Goal: Task Accomplishment & Management: Use online tool/utility

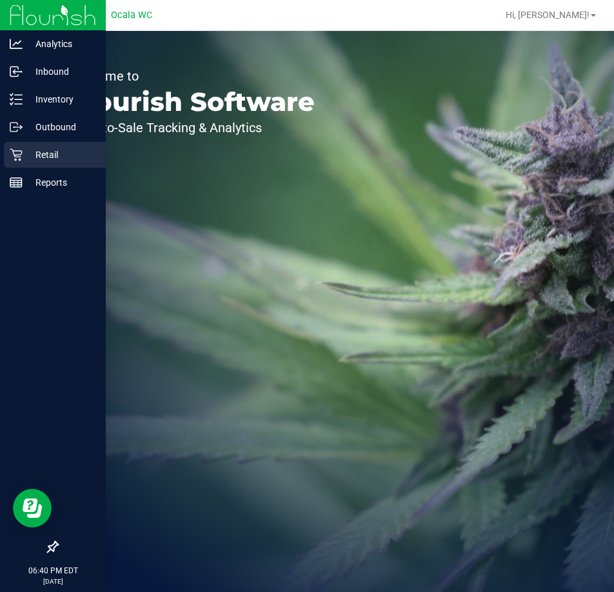
click at [32, 155] on p "Retail" at bounding box center [61, 154] width 77 height 15
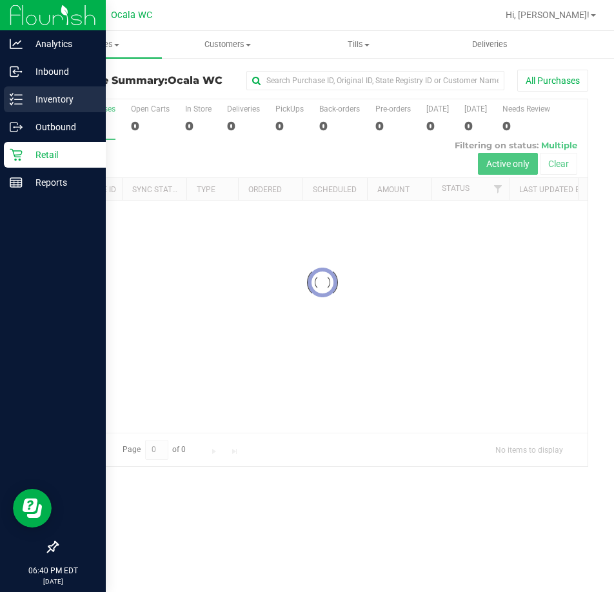
click at [20, 97] on icon at bounding box center [16, 99] width 13 height 13
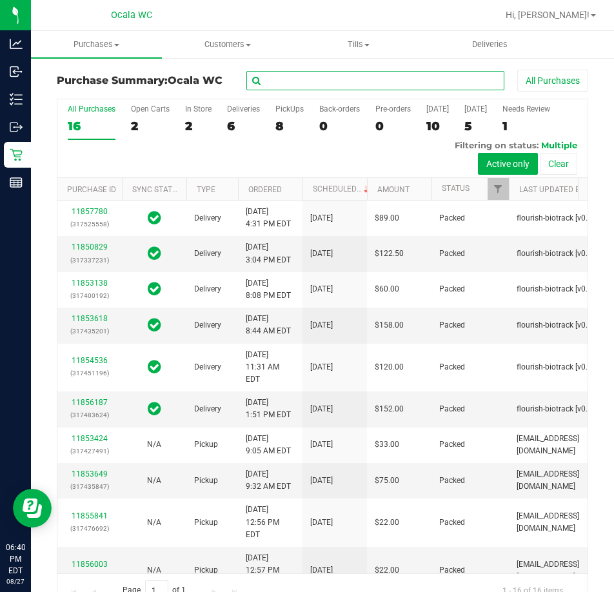
click at [307, 83] on input "text" at bounding box center [375, 80] width 258 height 19
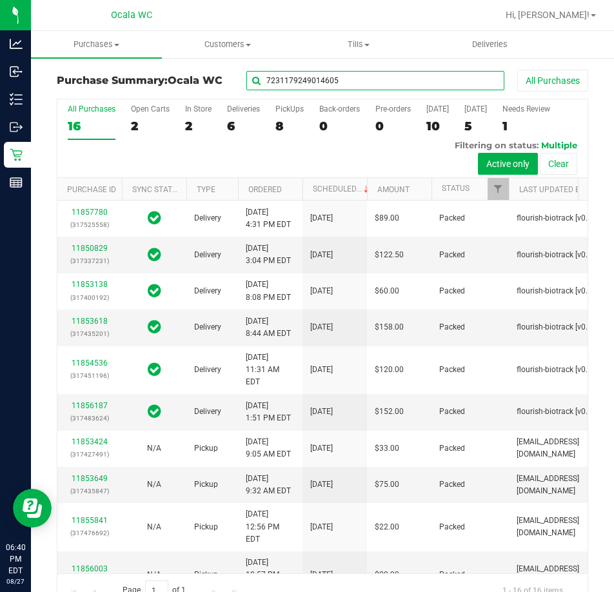
type input "7231179249014605"
click at [308, 84] on input "7231179249014605" at bounding box center [375, 80] width 258 height 19
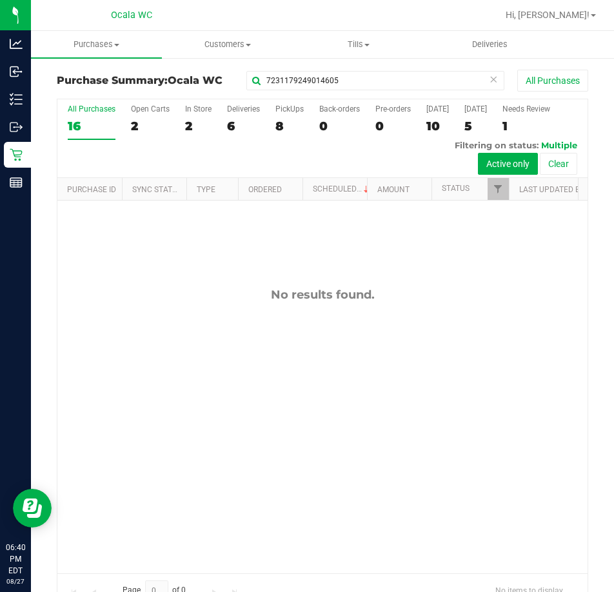
click at [400, 409] on div "No results found." at bounding box center [322, 431] width 530 height 460
click at [313, 80] on input "7231179249014605" at bounding box center [375, 80] width 258 height 19
click at [330, 79] on input "7231179249014605" at bounding box center [375, 80] width 258 height 19
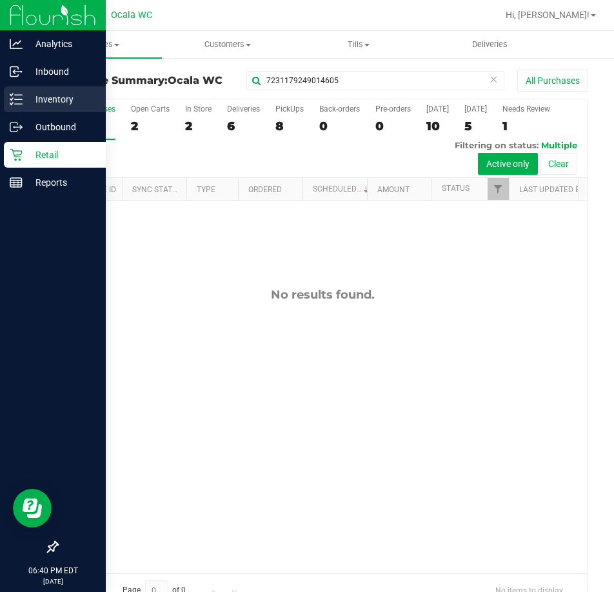
click at [25, 99] on p "Inventory" at bounding box center [61, 99] width 77 height 15
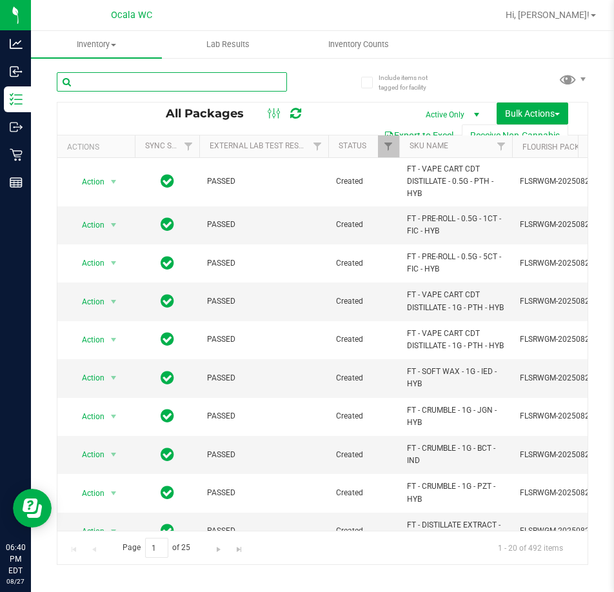
click at [251, 84] on input "text" at bounding box center [172, 81] width 230 height 19
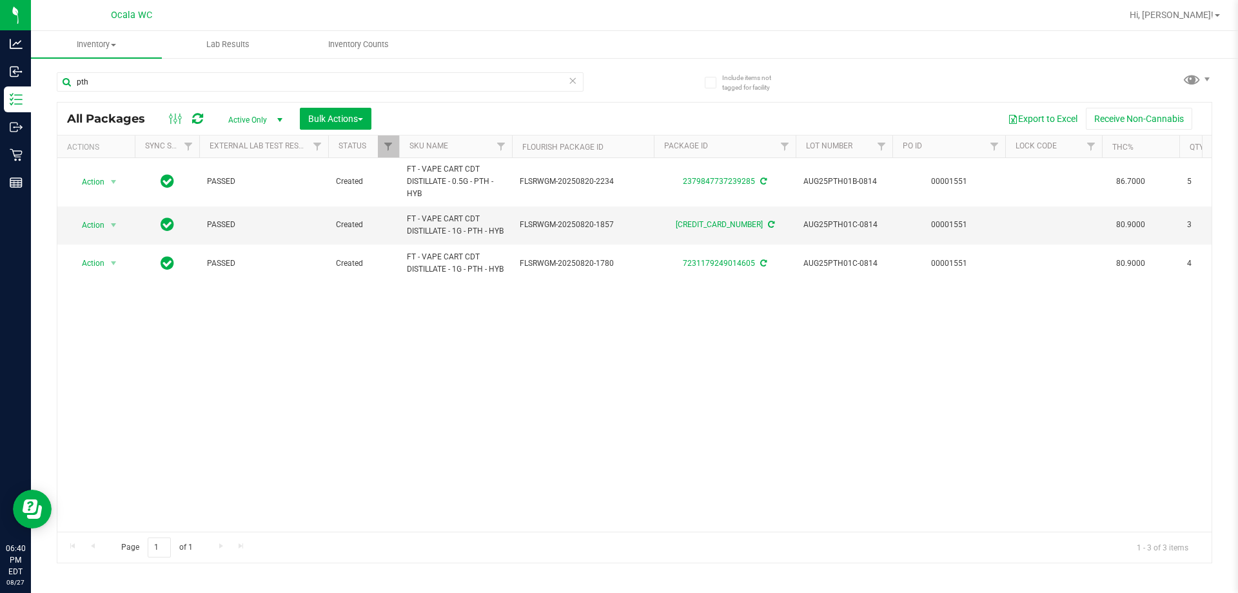
click at [613, 379] on div "Action Action Adjust qty Create package Edit attributes Global inventory Locate…" at bounding box center [634, 344] width 1154 height 373
click at [613, 519] on div "Action Action Adjust qty Create package Edit attributes Global inventory Locate…" at bounding box center [634, 344] width 1154 height 373
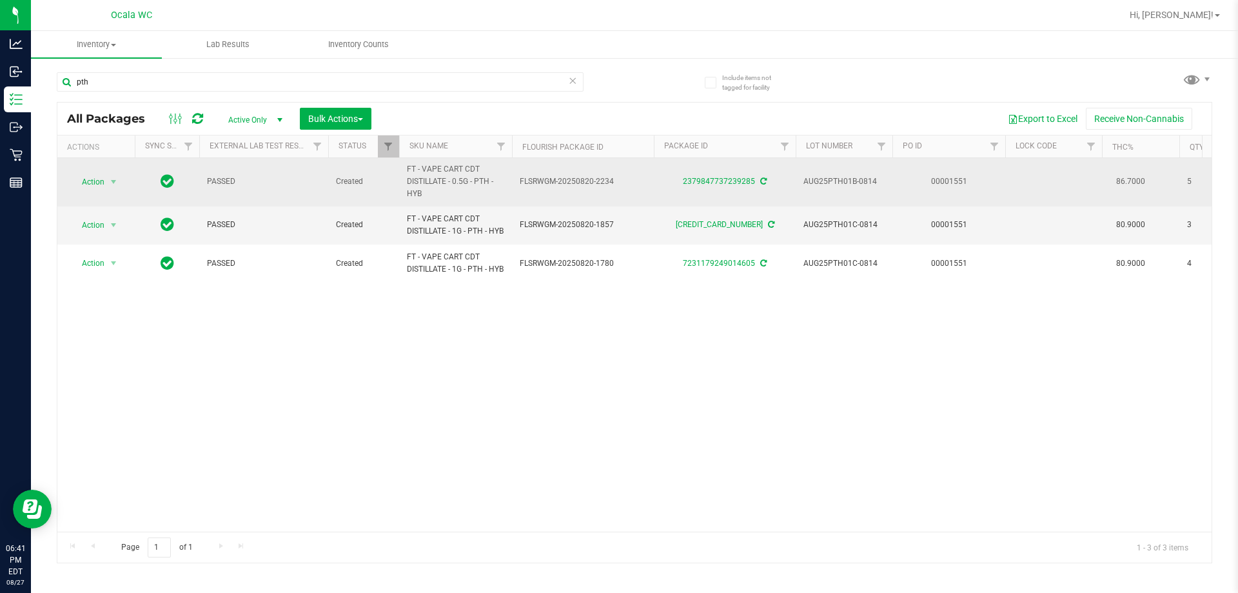
drag, startPoint x: 403, startPoint y: 395, endPoint x: 686, endPoint y: 203, distance: 342.1
click at [404, 392] on div "Action Action Adjust qty Create package Edit attributes Global inventory Locate…" at bounding box center [634, 344] width 1154 height 373
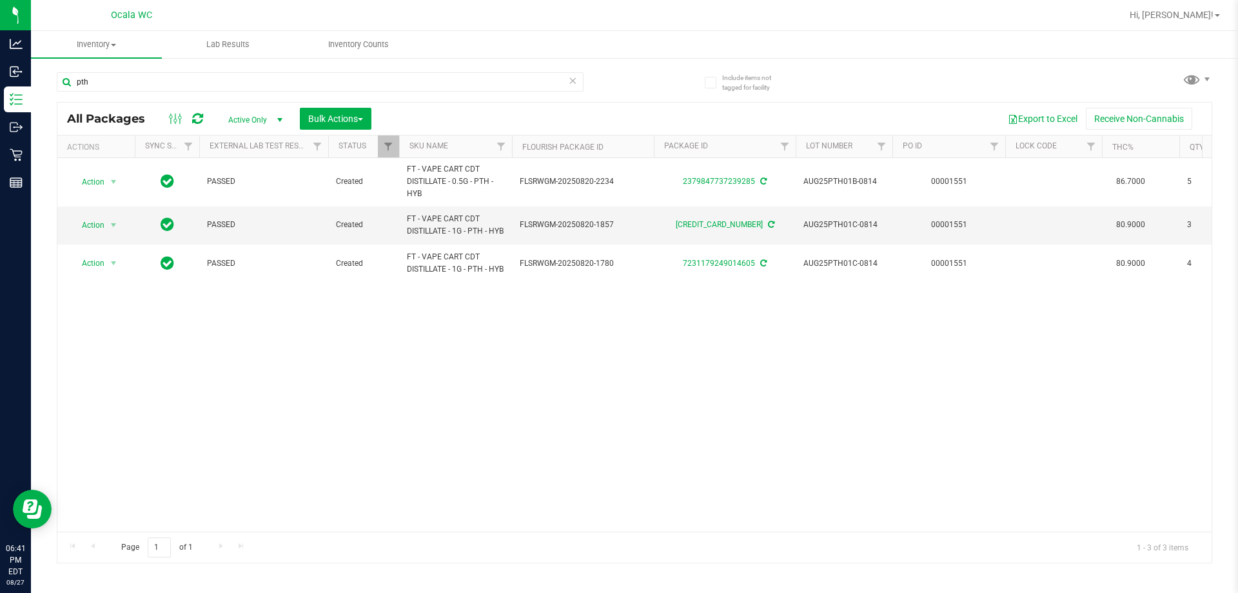
drag, startPoint x: 442, startPoint y: 408, endPoint x: 385, endPoint y: 359, distance: 74.6
click at [441, 408] on div "Action Action Adjust qty Create package Edit attributes Global inventory Locate…" at bounding box center [634, 344] width 1154 height 373
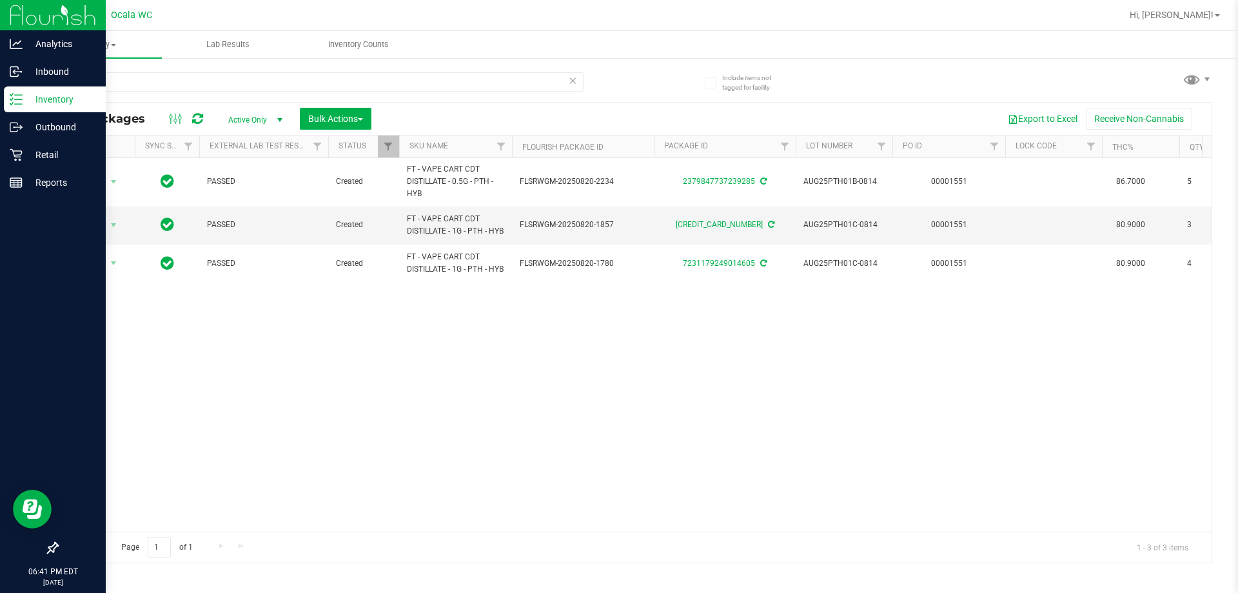
click at [20, 93] on icon at bounding box center [16, 99] width 13 height 13
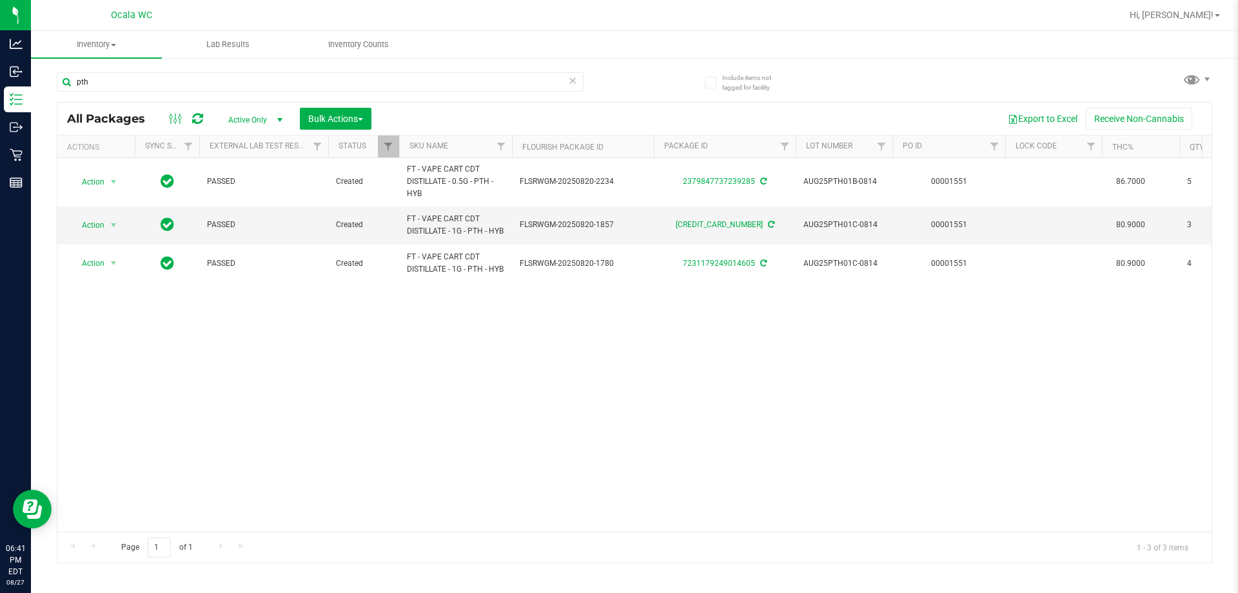
drag, startPoint x: 456, startPoint y: 386, endPoint x: 462, endPoint y: 375, distance: 13.3
click at [456, 386] on div "Action Action Adjust qty Create package Edit attributes Global inventory Locate…" at bounding box center [634, 344] width 1154 height 373
click at [589, 433] on div "Action Action Adjust qty Create package Edit attributes Global inventory Locate…" at bounding box center [634, 344] width 1154 height 373
click at [174, 74] on input "pth" at bounding box center [320, 81] width 527 height 19
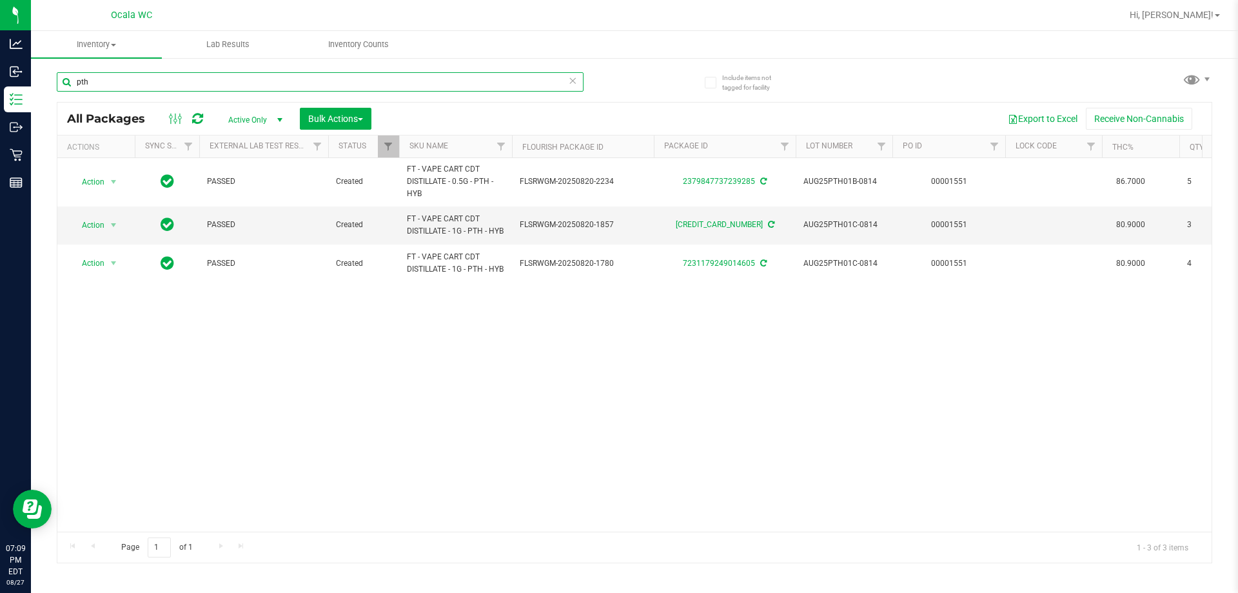
click at [174, 74] on input "pth" at bounding box center [320, 81] width 527 height 19
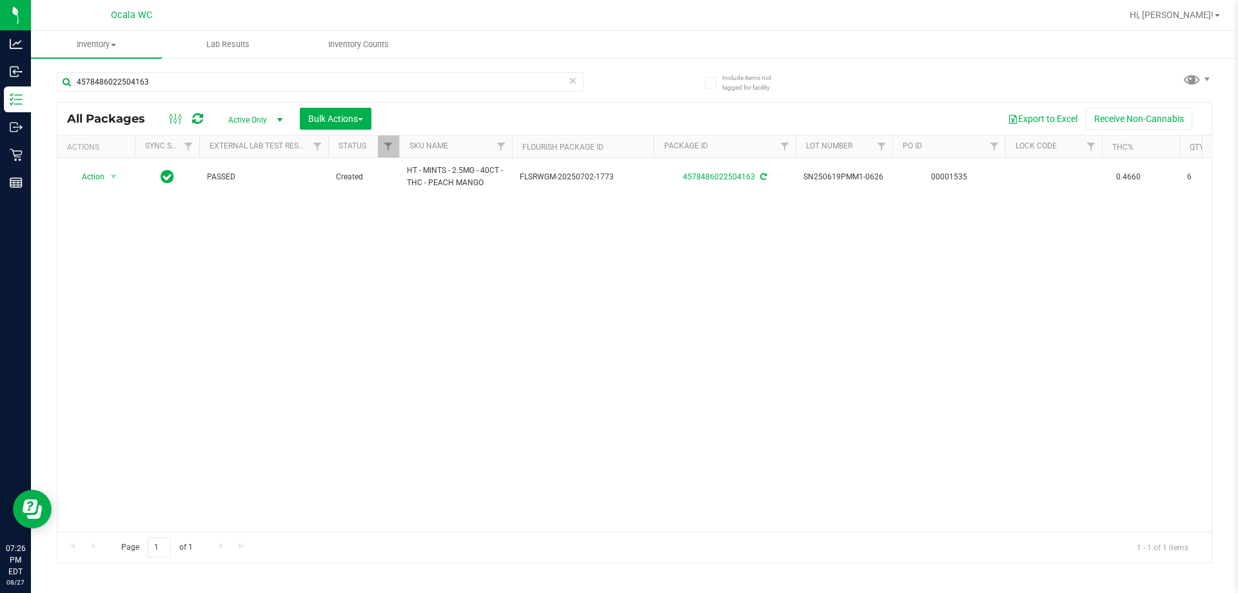
click at [362, 66] on div "4578486022504163" at bounding box center [346, 81] width 578 height 41
click at [362, 73] on input "4578486022504163" at bounding box center [320, 81] width 527 height 19
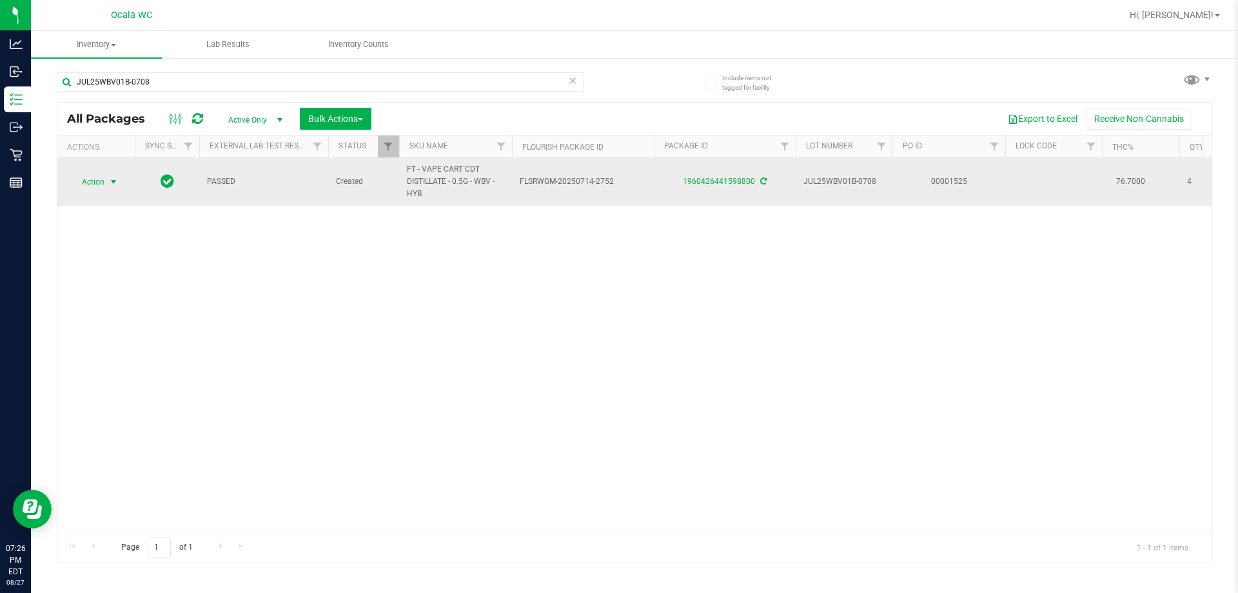
click at [101, 190] on span "Action" at bounding box center [87, 182] width 35 height 18
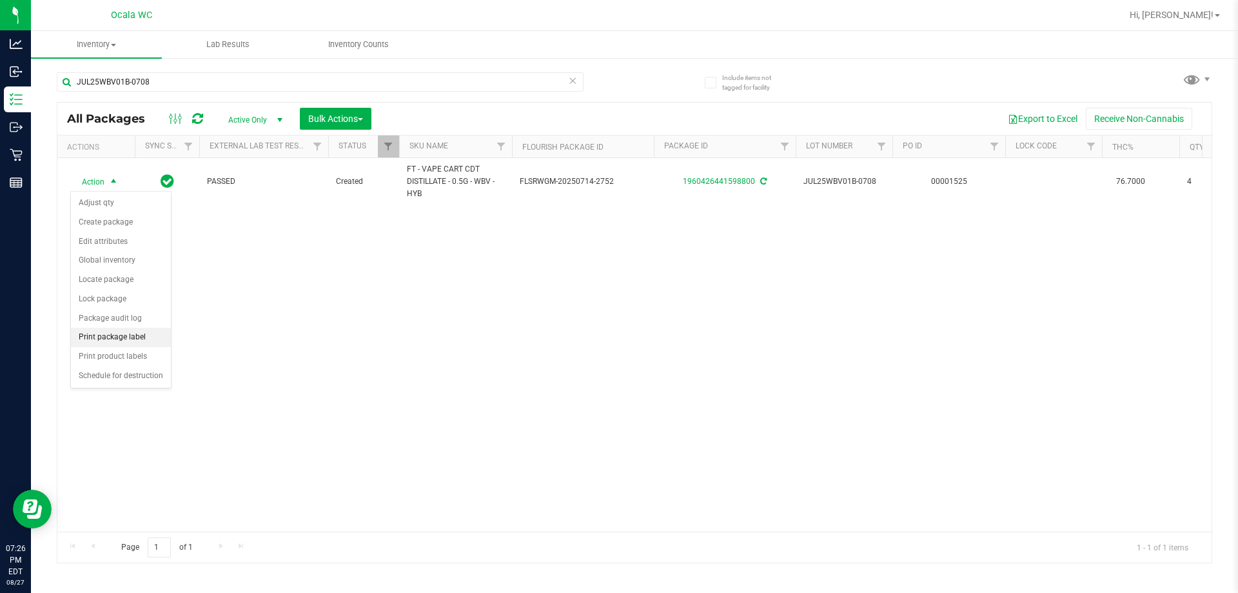
click at [103, 340] on li "Print package label" at bounding box center [121, 337] width 100 height 19
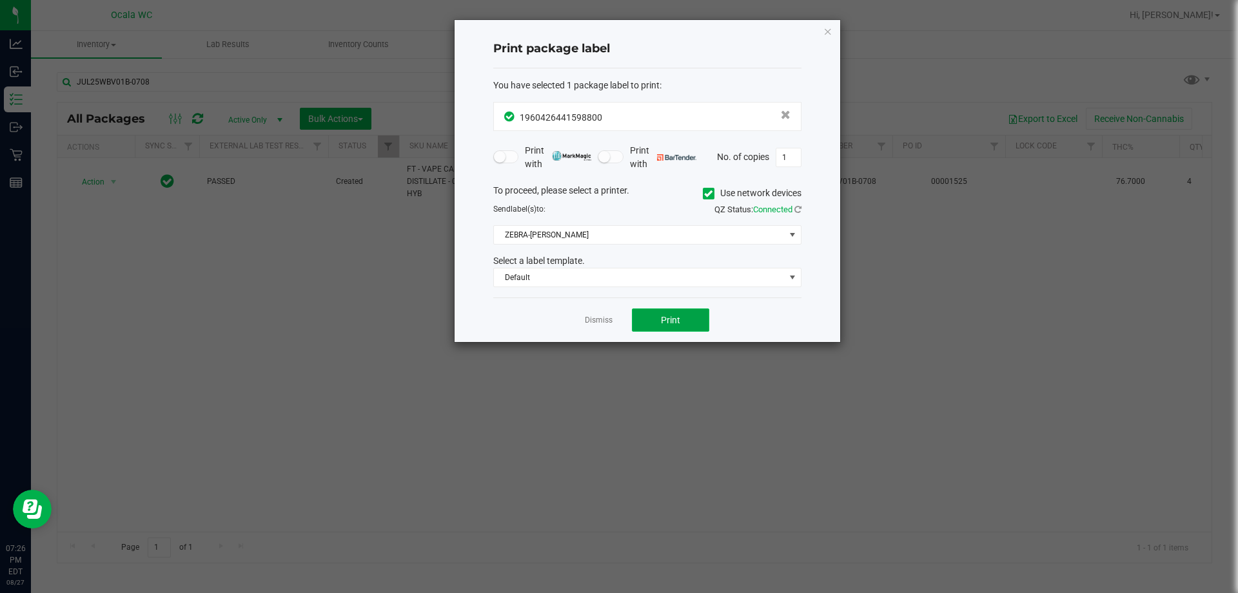
click at [613, 319] on button "Print" at bounding box center [670, 319] width 77 height 23
click at [601, 317] on link "Dismiss" at bounding box center [599, 320] width 28 height 11
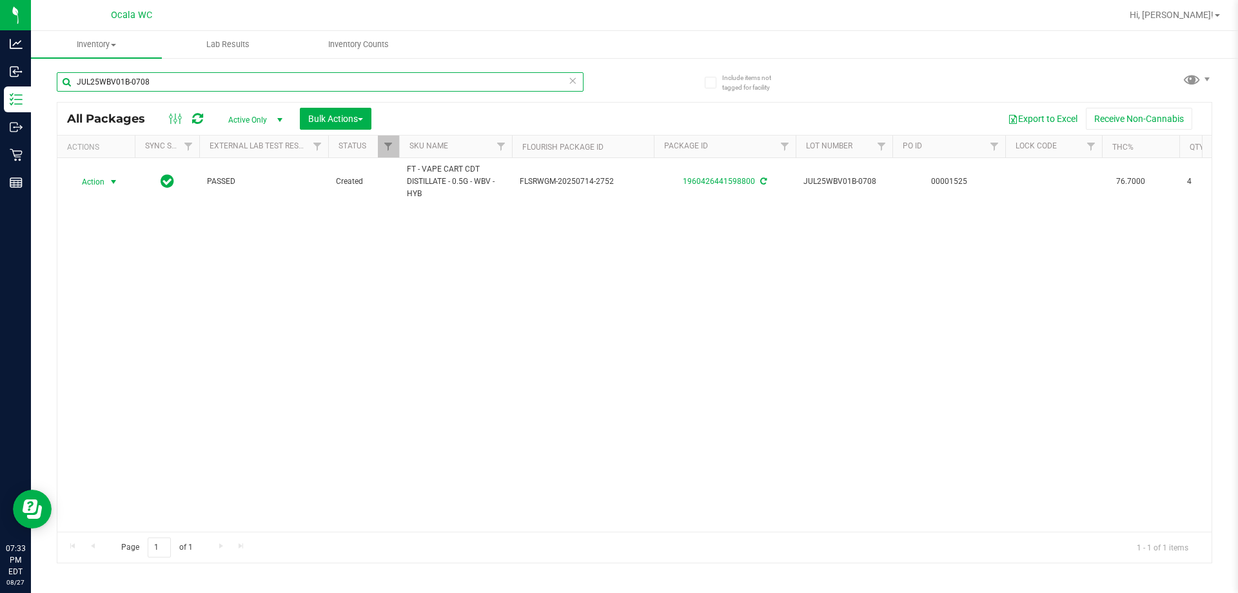
click at [283, 85] on input "JUL25WBV01B-0708" at bounding box center [320, 81] width 527 height 19
type input "W-JUL25T1902-0717"
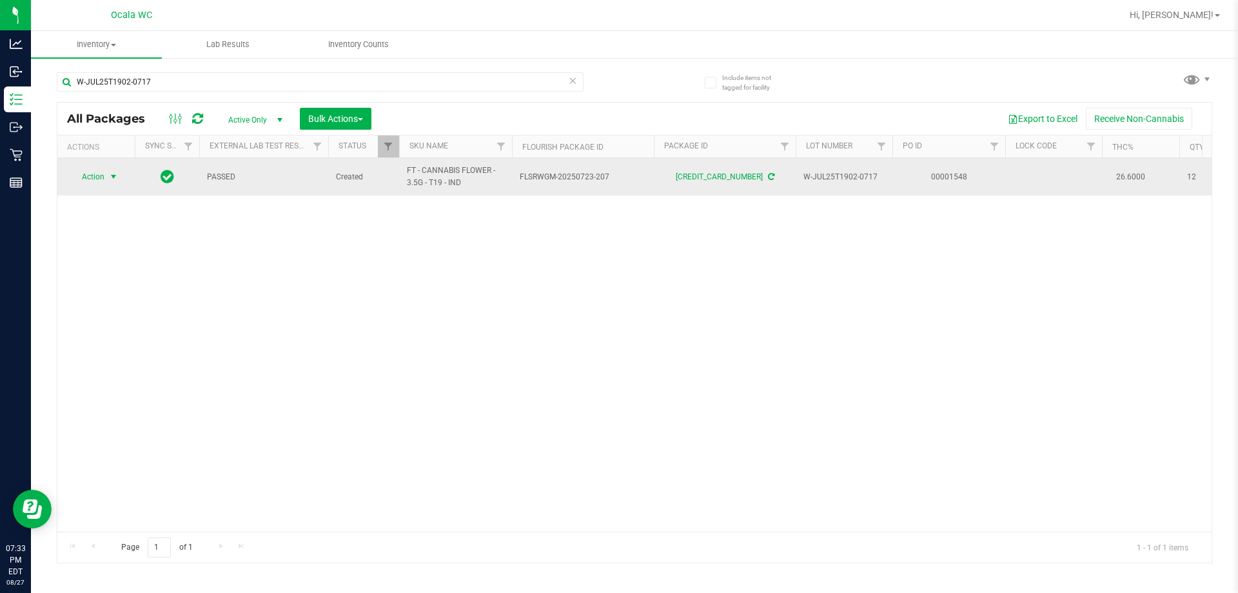
click at [87, 171] on span "Action" at bounding box center [87, 177] width 35 height 18
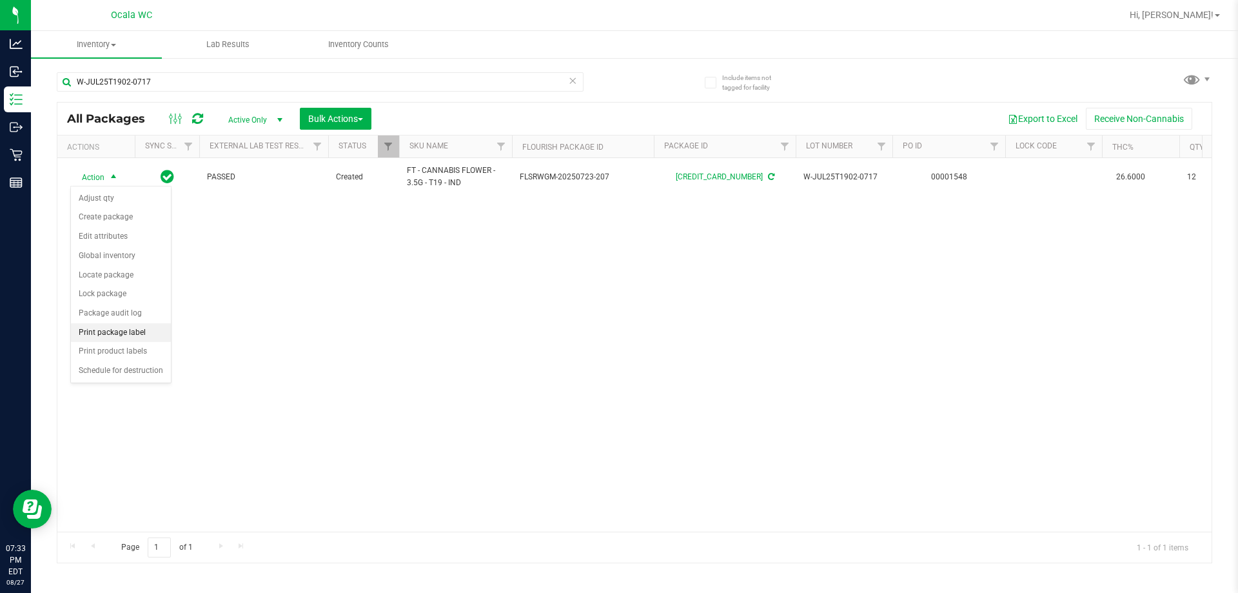
click at [115, 330] on li "Print package label" at bounding box center [121, 332] width 100 height 19
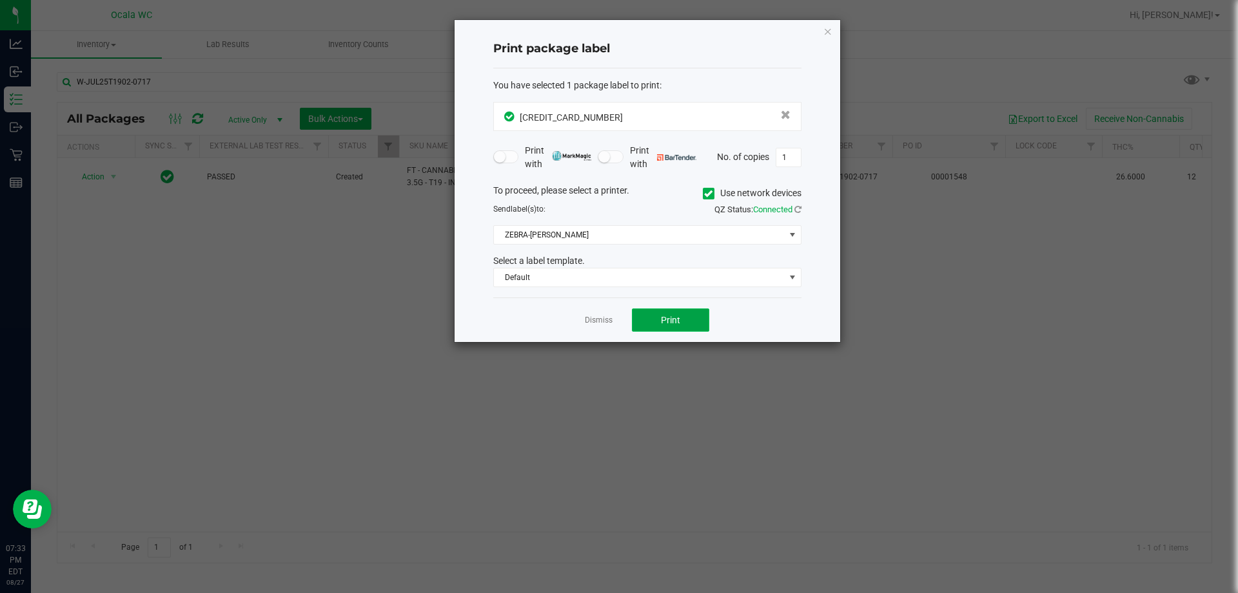
click at [613, 328] on button "Print" at bounding box center [670, 319] width 77 height 23
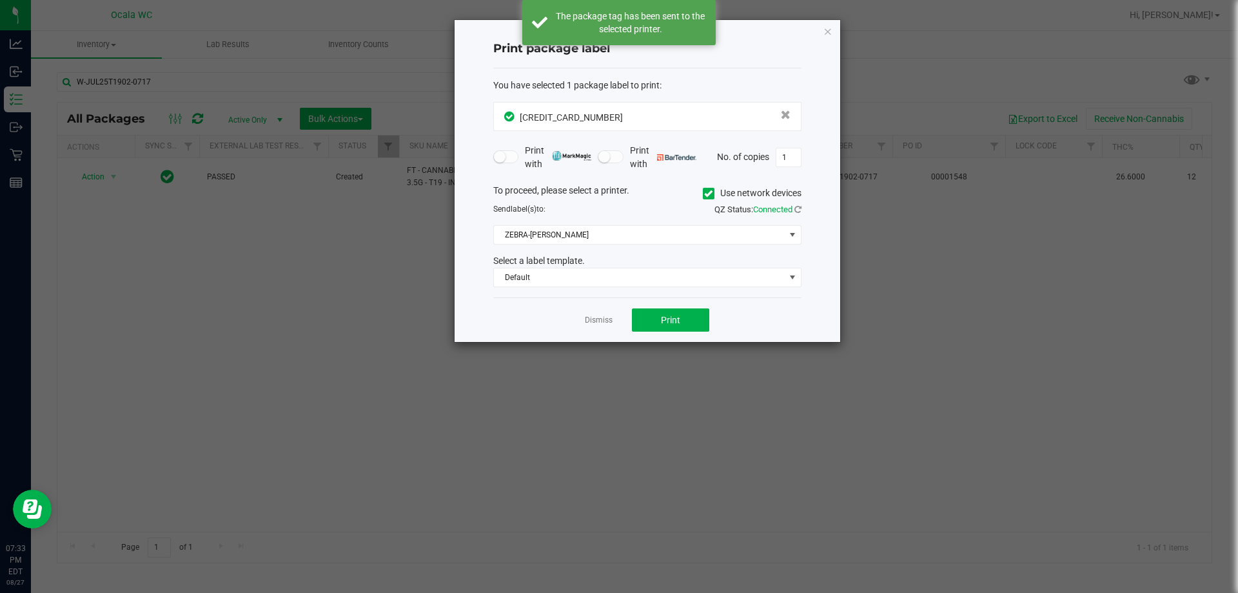
click at [613, 393] on ngb-modal-window "Print package label You have selected 1 package label to print : [CREDIT_CARD_N…" at bounding box center [624, 296] width 1248 height 593
click at [613, 29] on icon "button" at bounding box center [827, 30] width 9 height 15
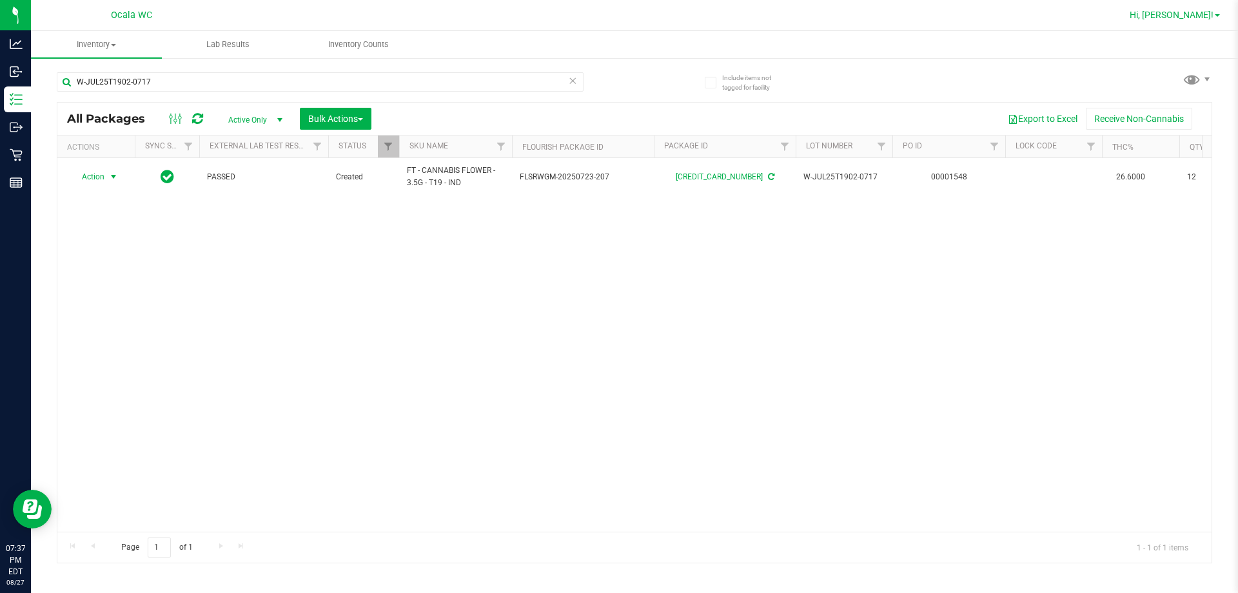
click at [613, 12] on span "Hi, [PERSON_NAME]!" at bounding box center [1172, 15] width 84 height 10
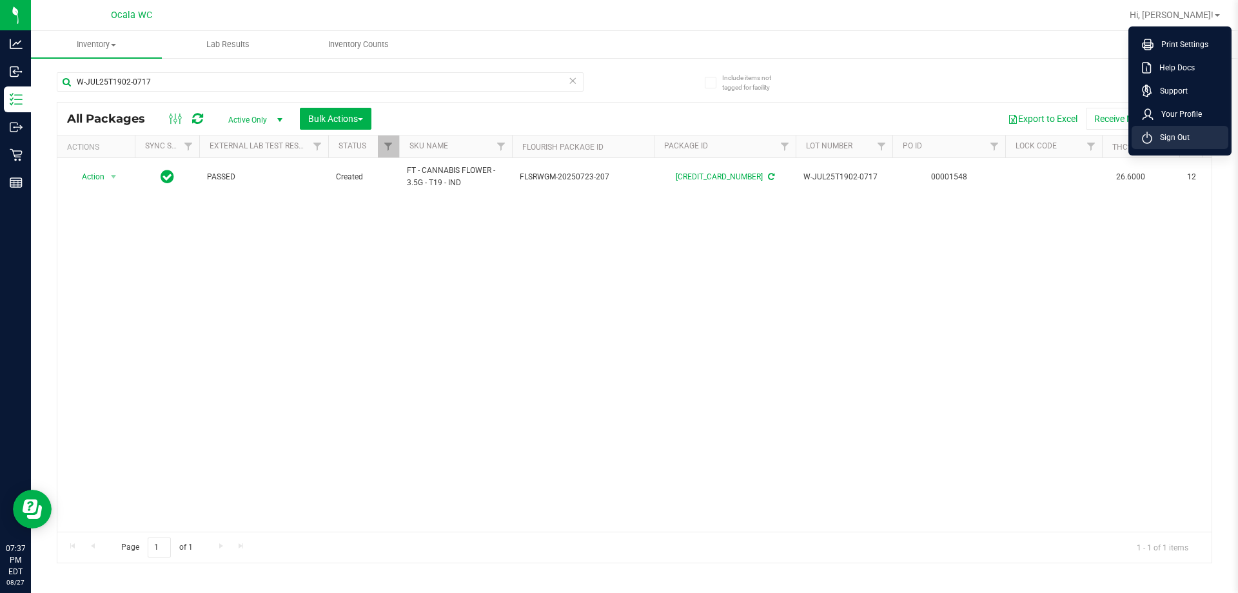
click at [613, 132] on span "Sign Out" at bounding box center [1170, 137] width 37 height 13
